Goal: Navigation & Orientation: Find specific page/section

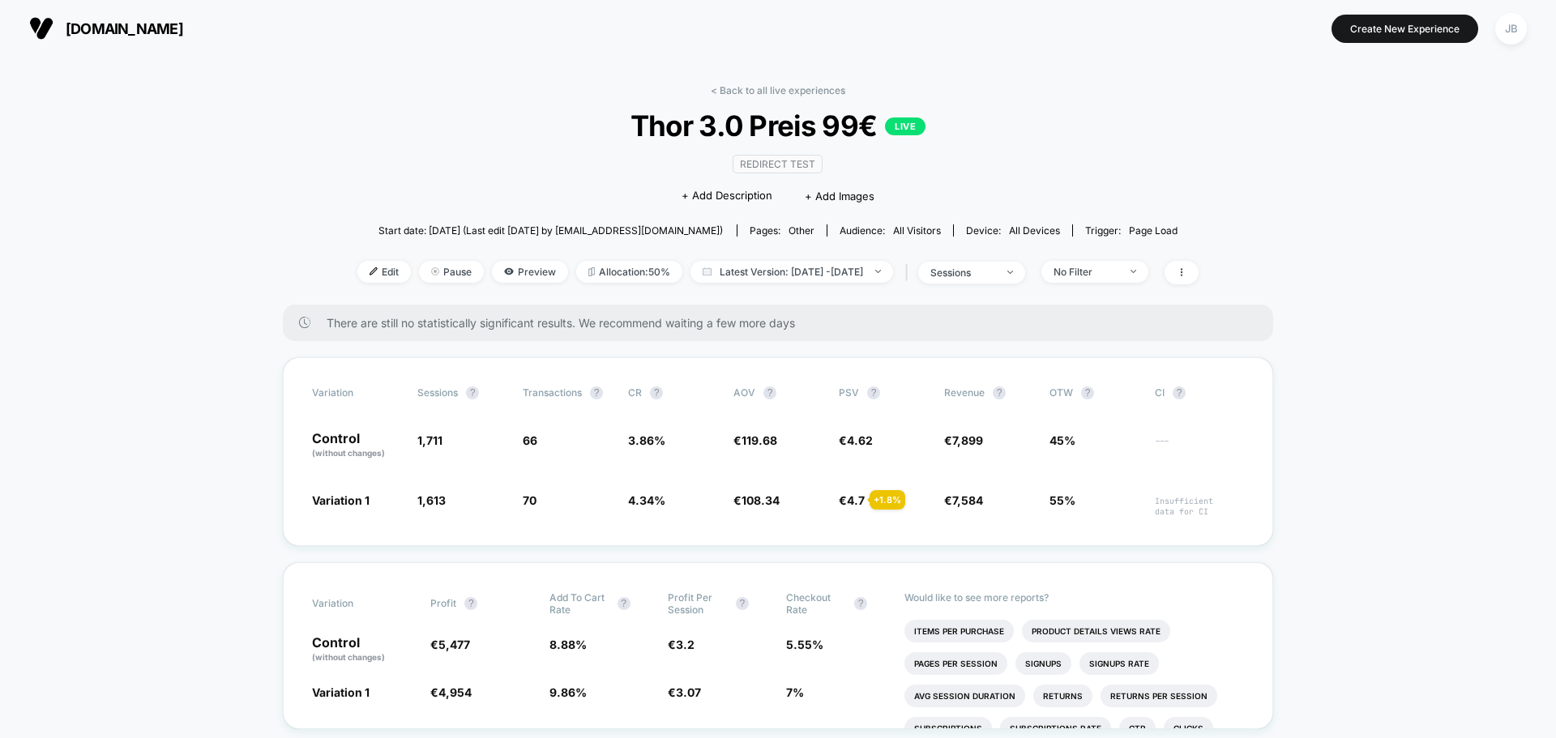
click at [101, 19] on button "[DOMAIN_NAME]" at bounding box center [106, 28] width 164 height 26
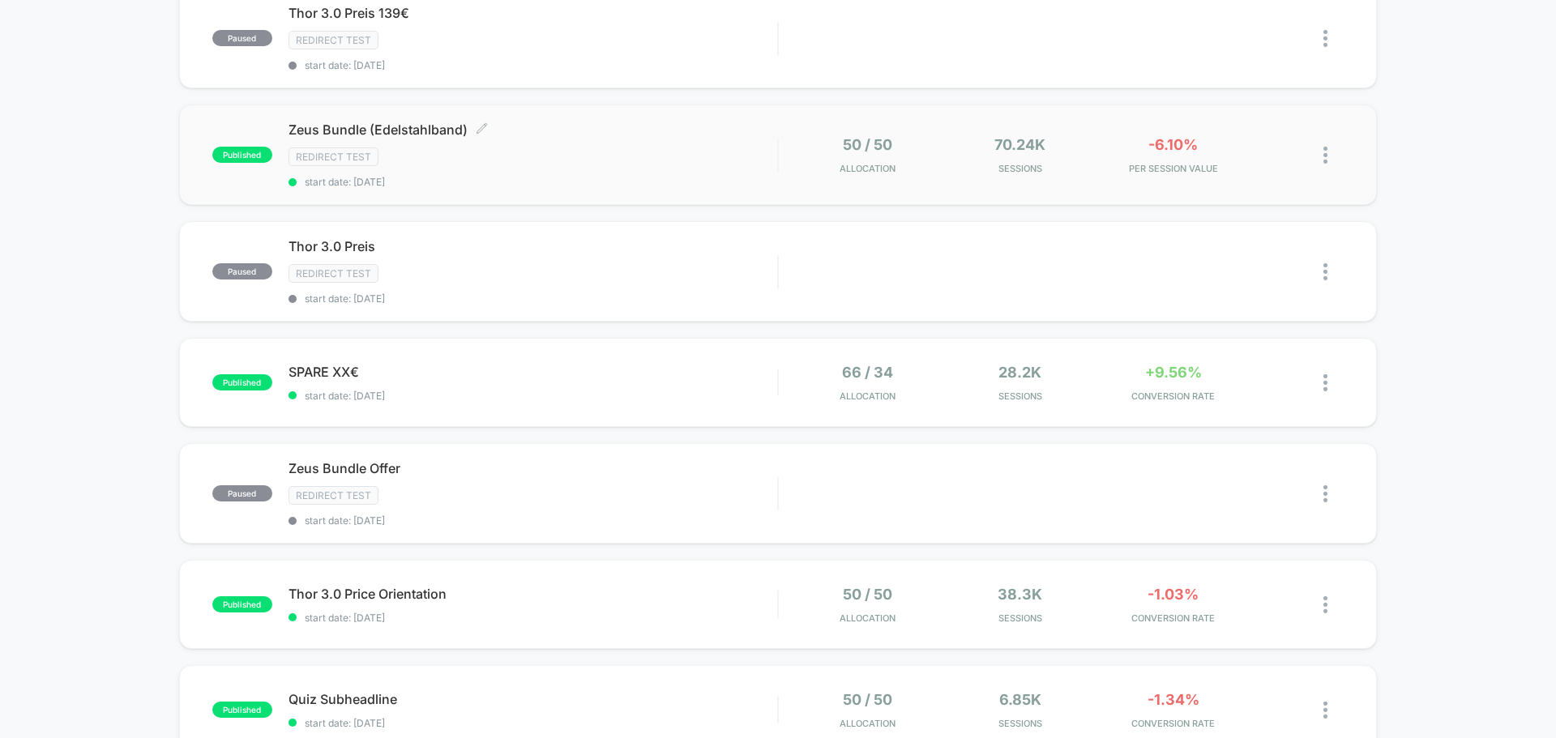
scroll to position [324, 0]
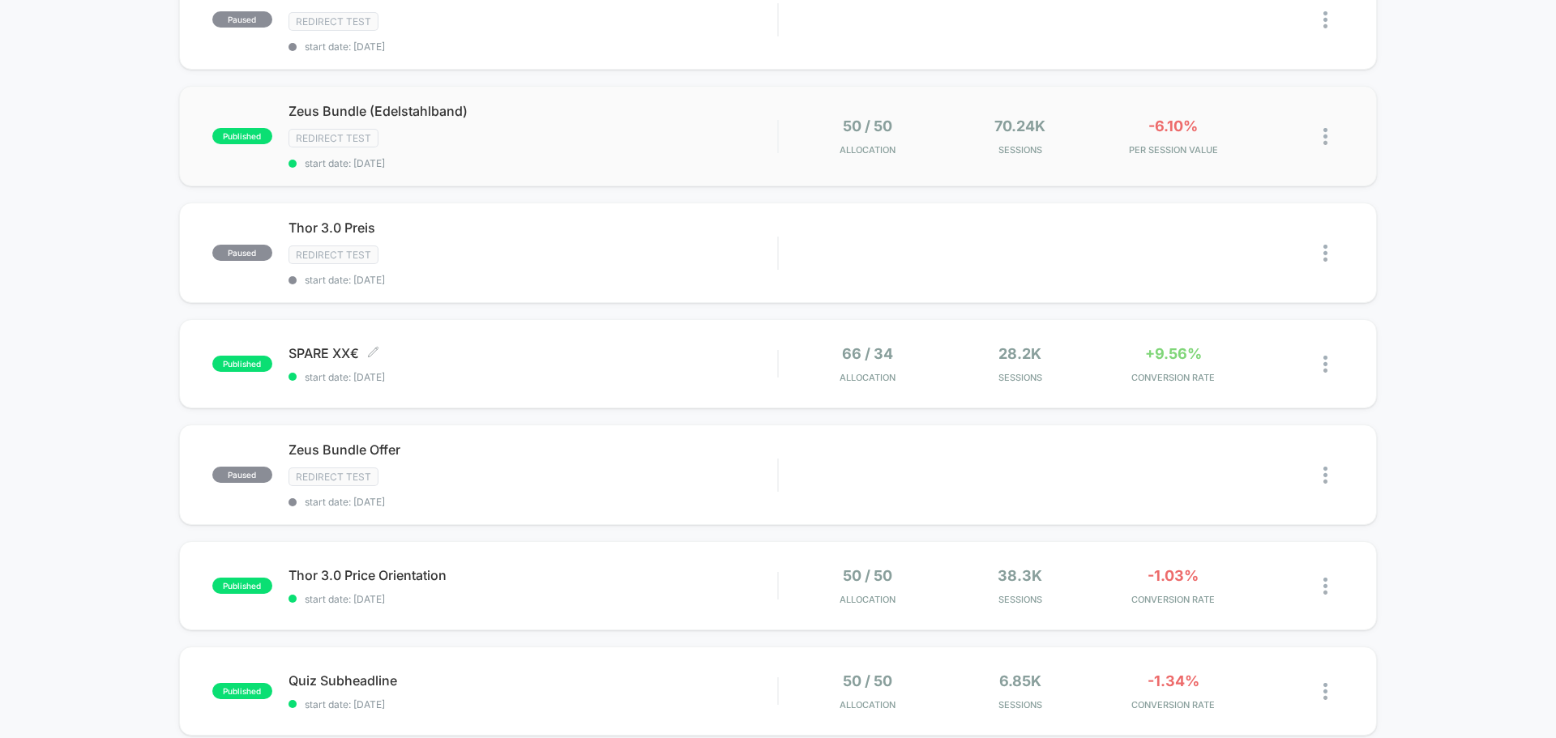
click at [583, 366] on div "SPARE XX€ Click to edit experience details Click to edit experience details sta…" at bounding box center [533, 364] width 489 height 38
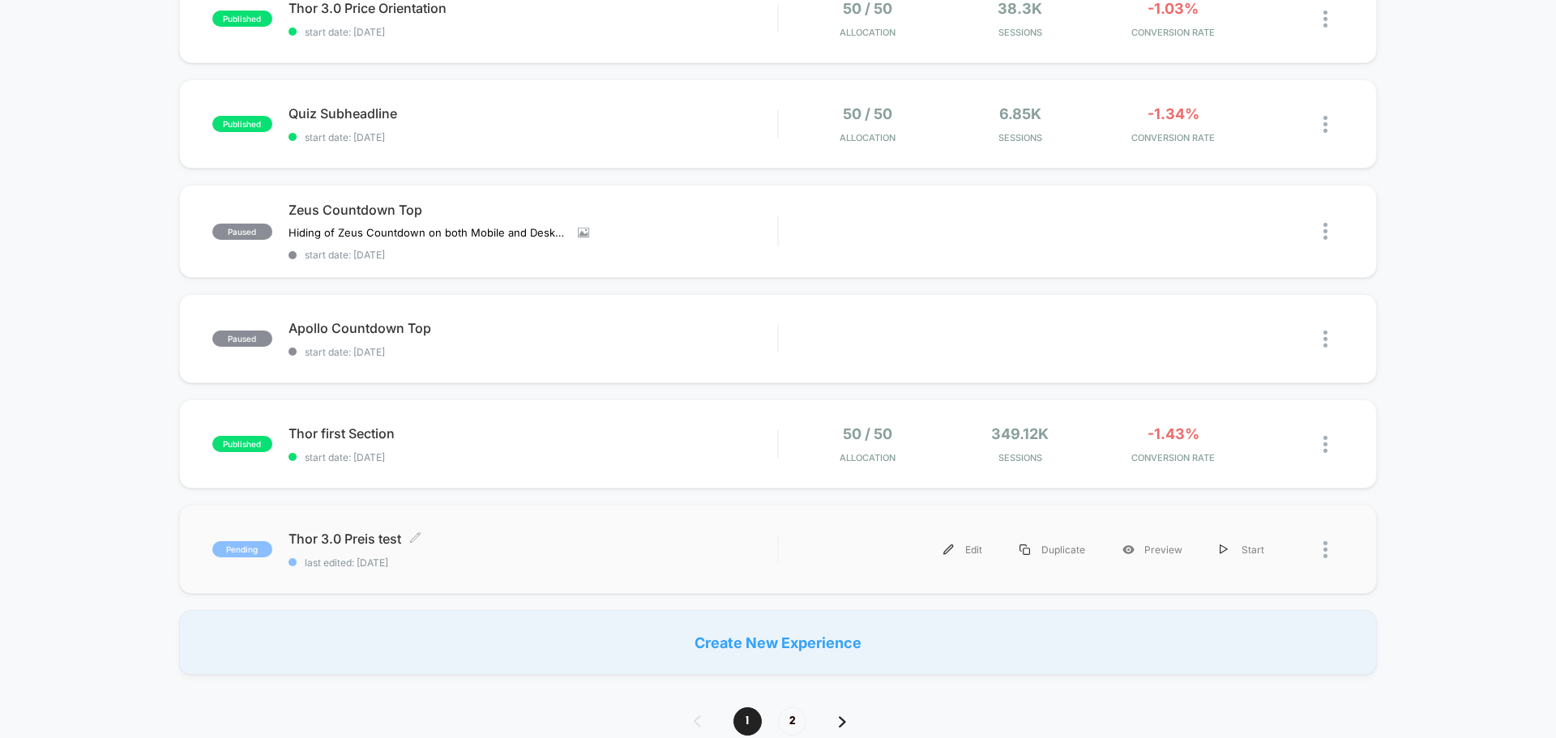
scroll to position [1054, 0]
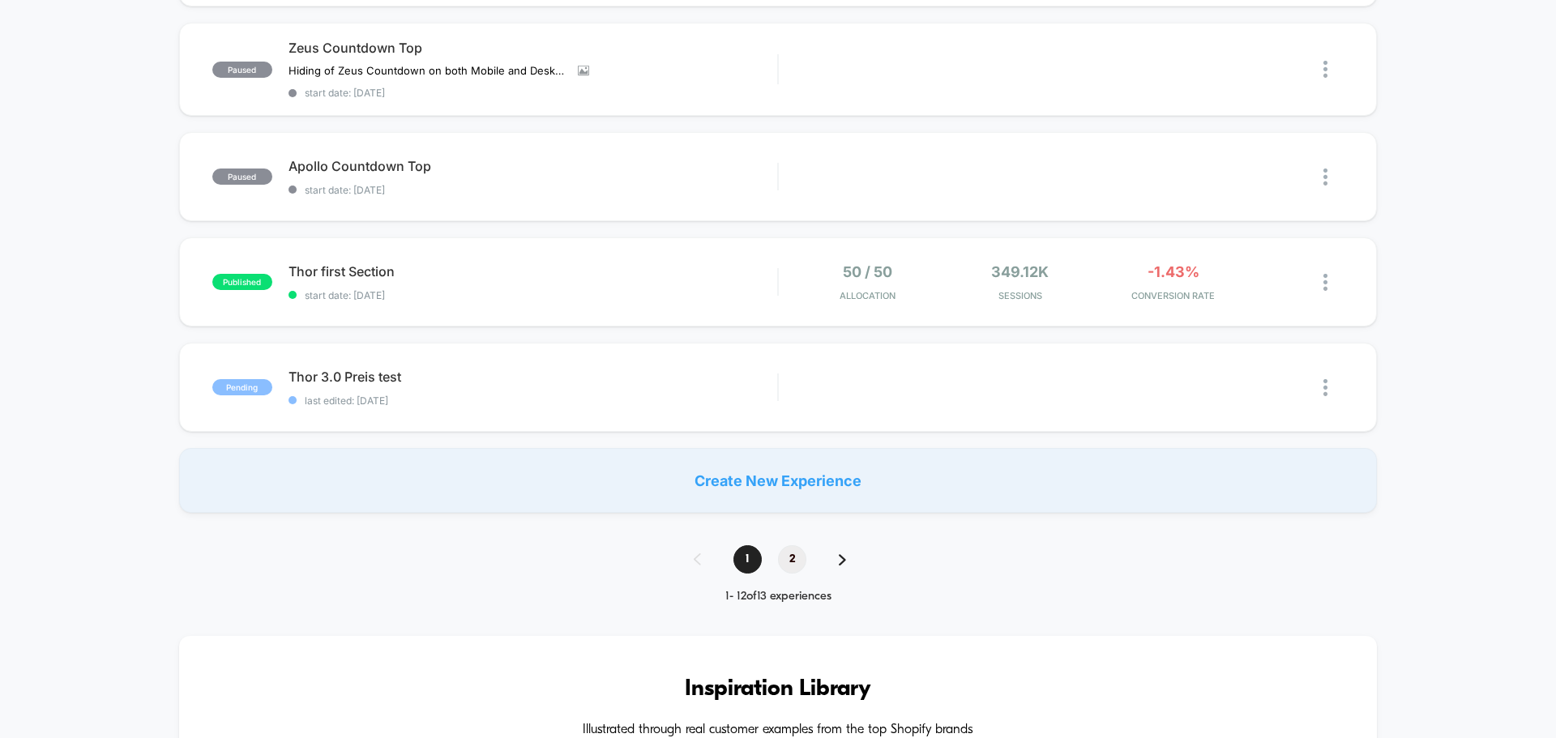
click at [791, 567] on span "2" at bounding box center [792, 559] width 28 height 28
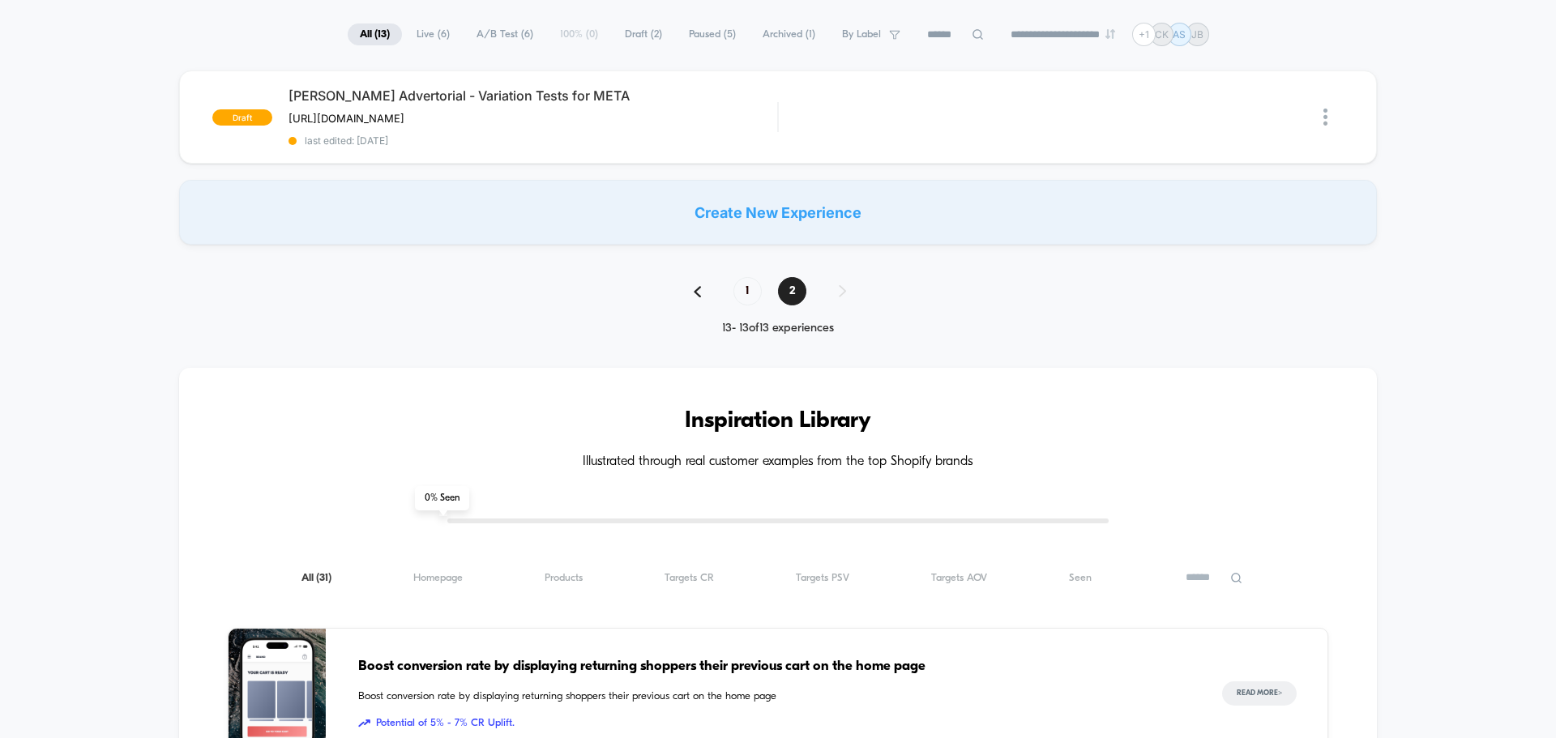
scroll to position [81, 0]
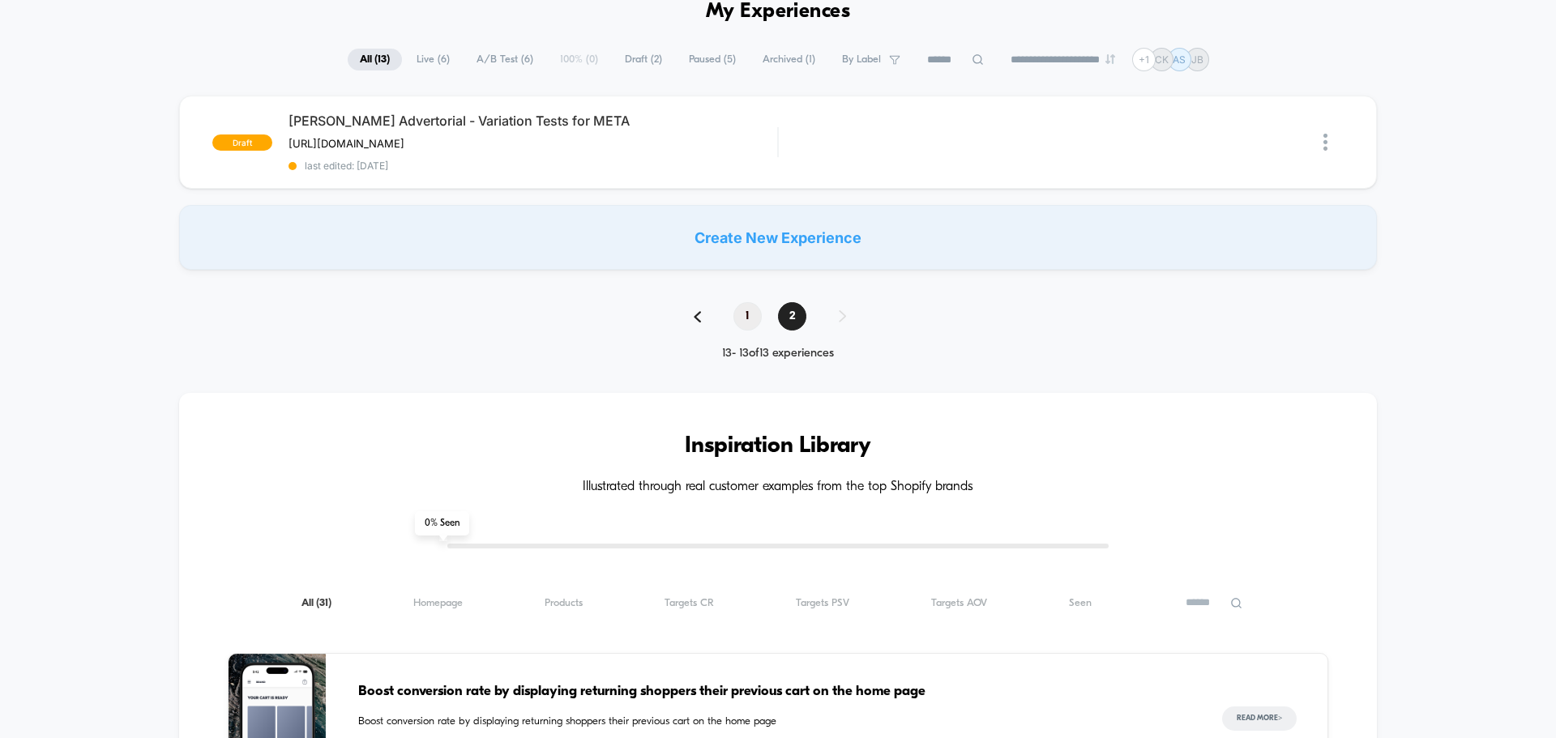
click at [754, 327] on span "1" at bounding box center [747, 316] width 28 height 28
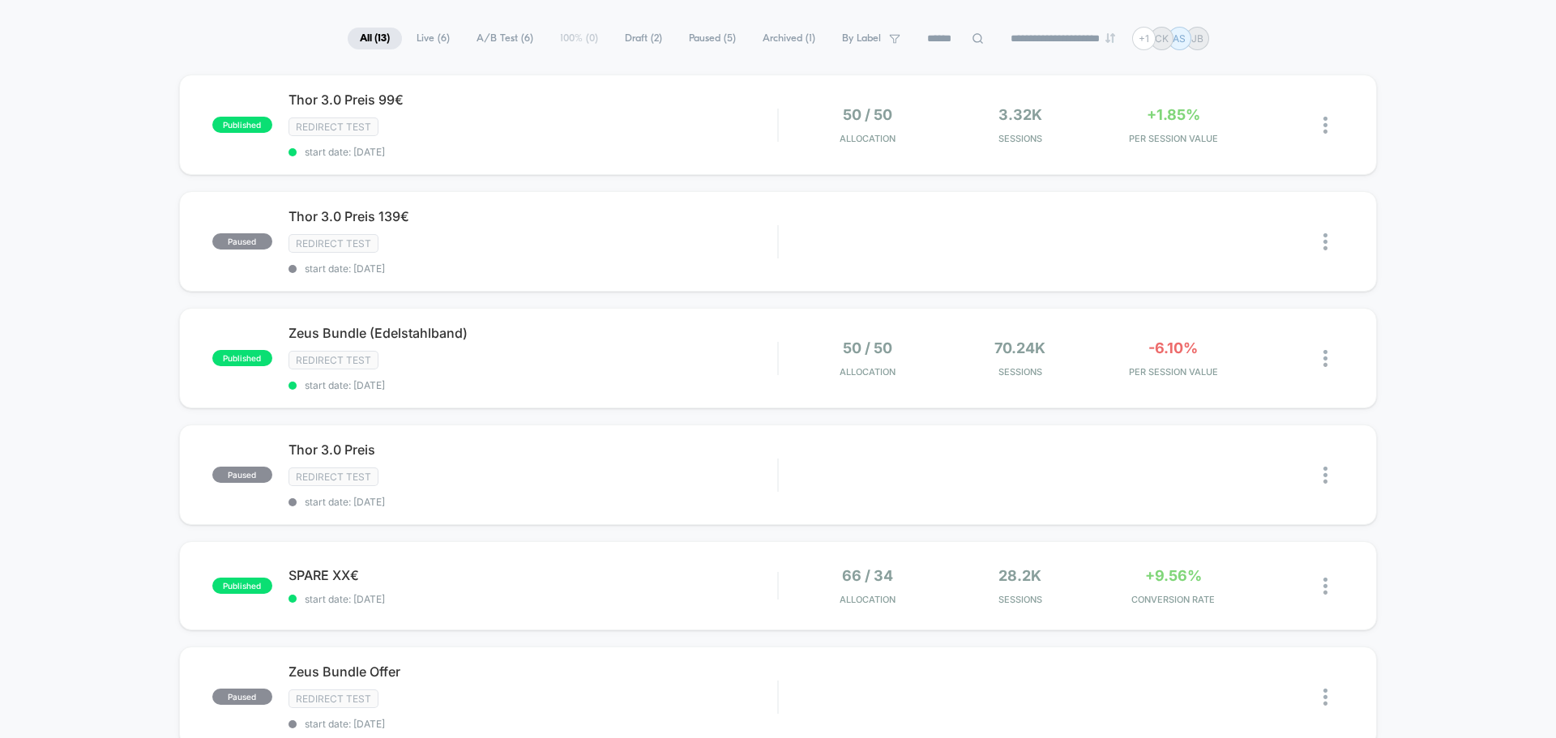
scroll to position [0, 0]
